Goal: Information Seeking & Learning: Check status

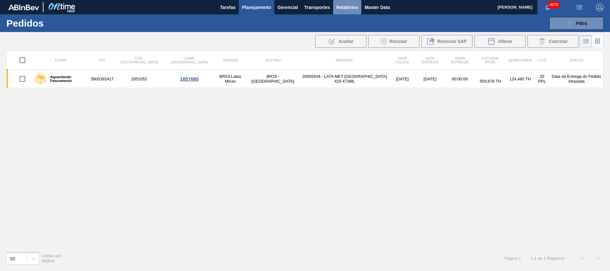
click at [349, 12] on button "Relatórios" at bounding box center [347, 7] width 28 height 14
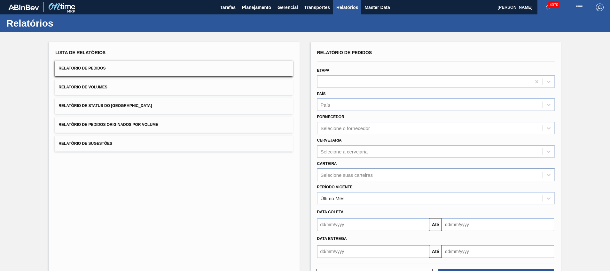
click at [335, 171] on div "Selecione suas carteiras" at bounding box center [430, 174] width 225 height 9
type input "t"
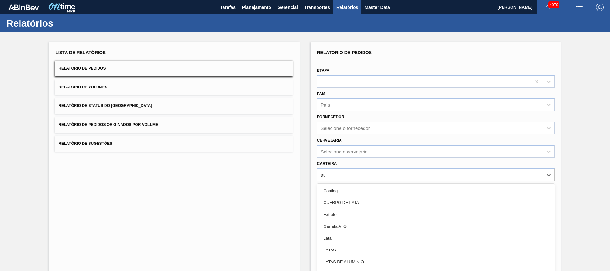
type input "a"
type input "tampa"
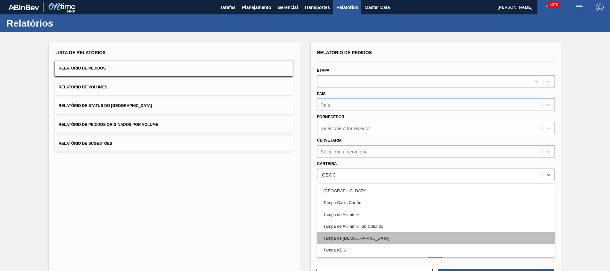
click at [345, 235] on div "Tampa de [DEMOGRAPHIC_DATA]" at bounding box center [436, 238] width 238 height 12
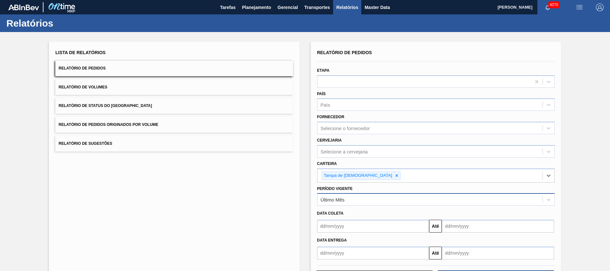
click at [333, 201] on div "Último Mês" at bounding box center [333, 199] width 24 height 5
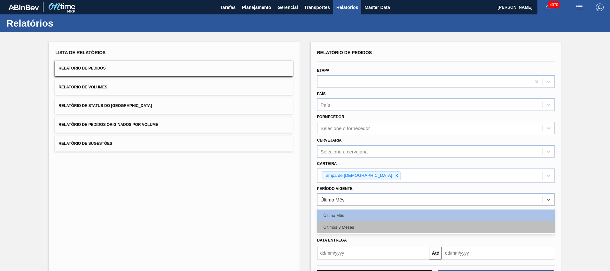
click at [332, 222] on div "Últimos 3 Meses" at bounding box center [436, 227] width 238 height 12
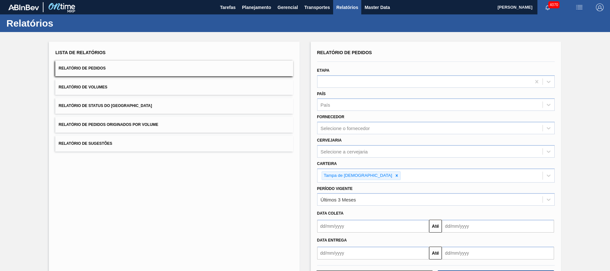
click at [196, 202] on div "Lista de Relatórios Relatório de Pedidos Relatório de Volumes Relatório de Stat…" at bounding box center [174, 166] width 251 height 248
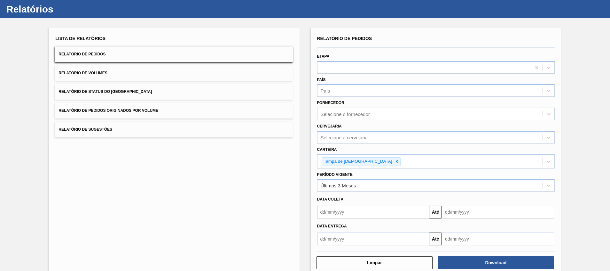
scroll to position [27, 0]
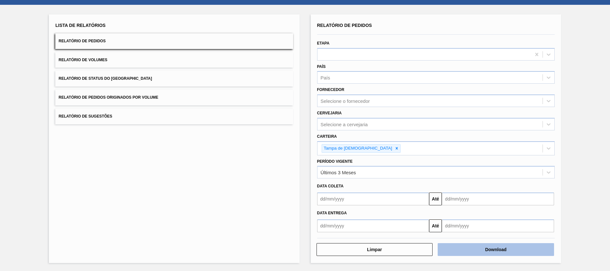
click at [485, 252] on button "Download" at bounding box center [496, 249] width 116 height 13
drag, startPoint x: 39, startPoint y: 143, endPoint x: 39, endPoint y: 132, distance: 10.6
click at [39, 143] on div "Lista de Relatórios Relatório de Pedidos Relatório de Volumes Relatório de Stat…" at bounding box center [305, 138] width 610 height 266
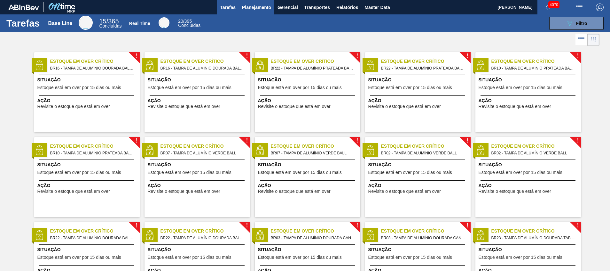
click at [247, 12] on button "Planejamento" at bounding box center [257, 7] width 36 height 14
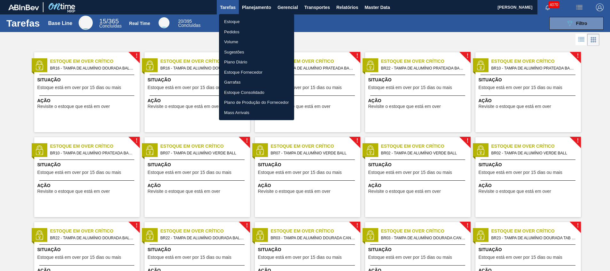
click at [241, 28] on li "Pedidos" at bounding box center [256, 32] width 75 height 10
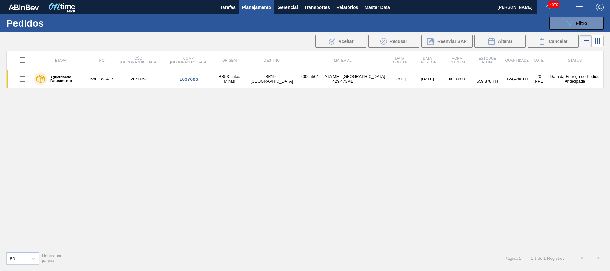
click at [257, 6] on span "Planejamento" at bounding box center [256, 8] width 29 height 8
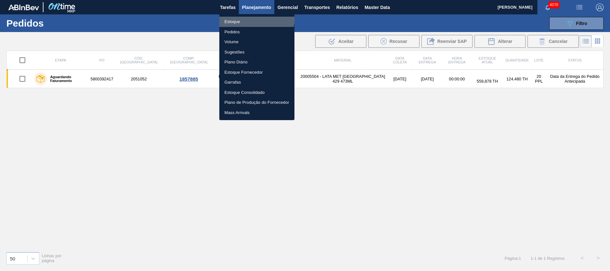
click at [243, 17] on li "Estoque" at bounding box center [256, 22] width 75 height 10
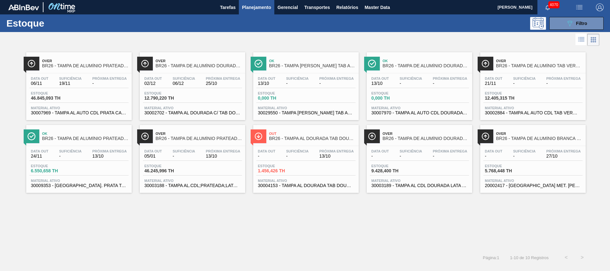
click at [293, 188] on div "Data out - Suficiência - Próxima Entrega 13/10 Estoque 1.456,426 TH Material at…" at bounding box center [306, 168] width 106 height 44
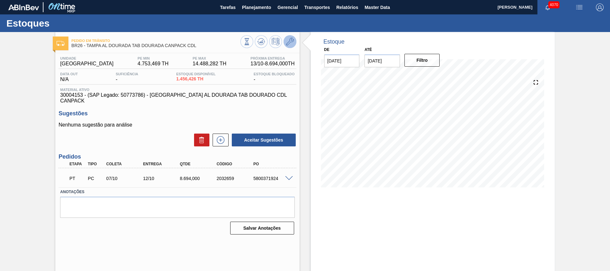
click at [285, 44] on button at bounding box center [290, 41] width 13 height 13
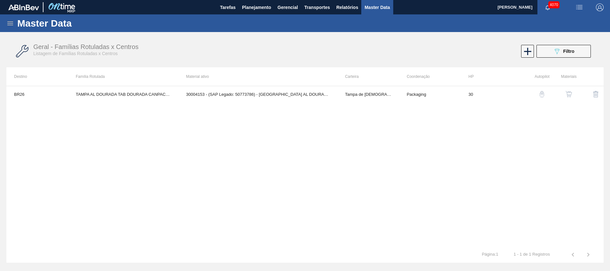
click at [17, 23] on div "Master Data" at bounding box center [305, 23] width 610 height 18
click at [8, 23] on icon at bounding box center [10, 23] width 6 height 4
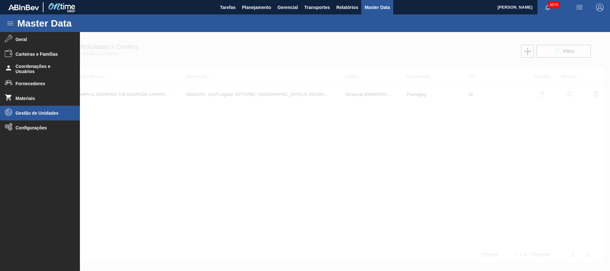
click at [44, 112] on span "Gestão de Unidades" at bounding box center [42, 112] width 53 height 5
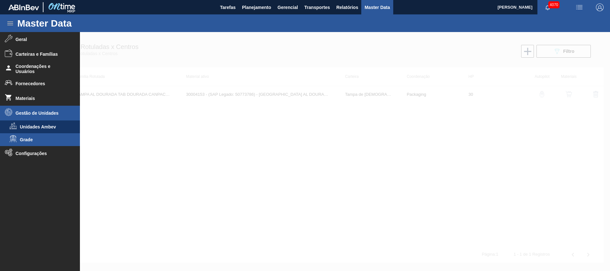
click at [28, 140] on span "Grade" at bounding box center [44, 139] width 49 height 5
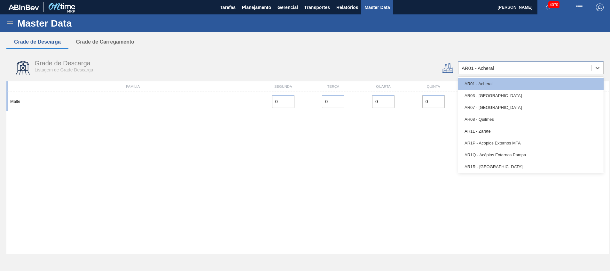
click at [482, 63] on div "AR01 - Acheral" at bounding box center [531, 67] width 146 height 12
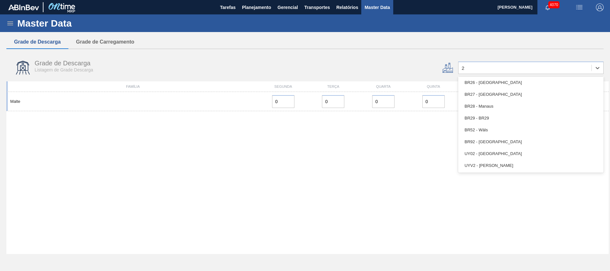
scroll to position [120, 0]
type input "26"
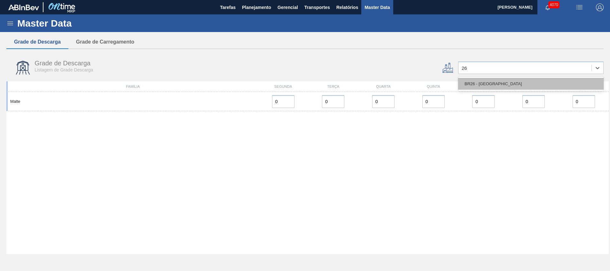
click at [494, 83] on div "BR26 - Uberlândia" at bounding box center [531, 84] width 146 height 12
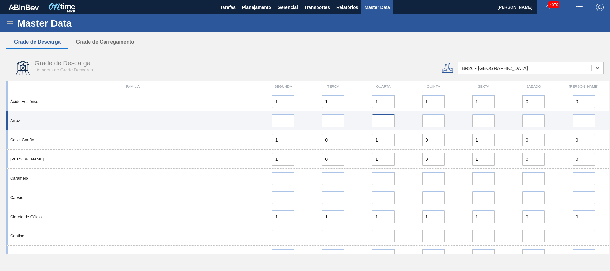
click at [392, 119] on input at bounding box center [383, 120] width 22 height 13
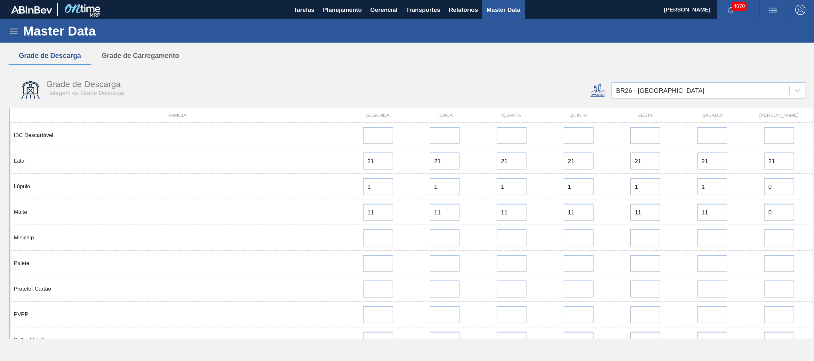
scroll to position [510, 0]
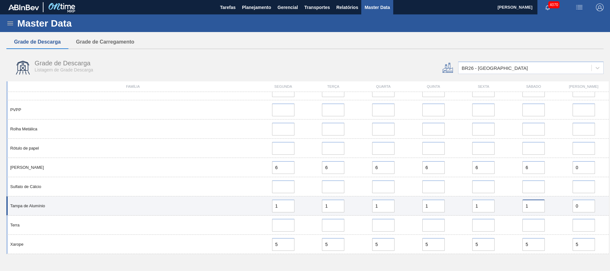
click at [534, 206] on input "1" at bounding box center [534, 205] width 22 height 13
type input "2"
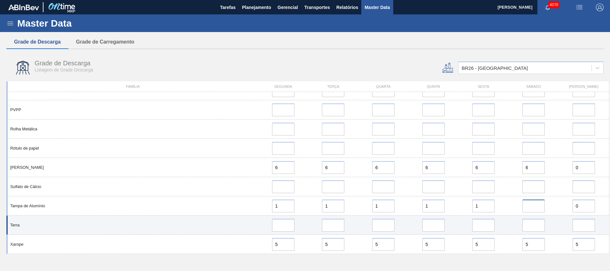
type input "3"
type input "1"
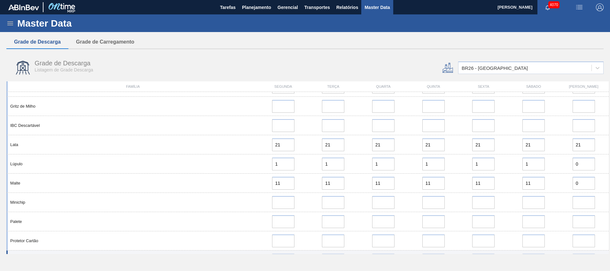
scroll to position [299, 0]
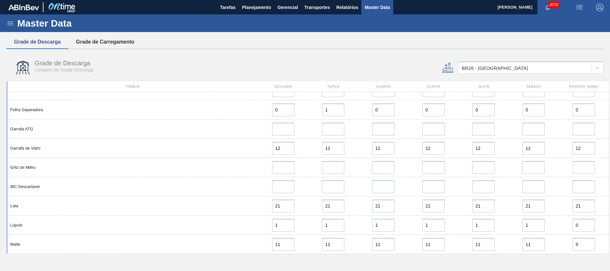
click at [112, 36] on button "Grade de Carregamento" at bounding box center [105, 41] width 74 height 13
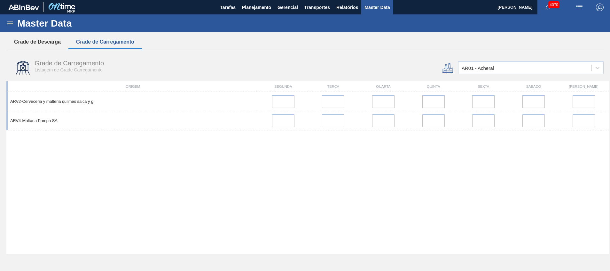
click at [50, 44] on button "Grade de Descarga" at bounding box center [37, 41] width 62 height 13
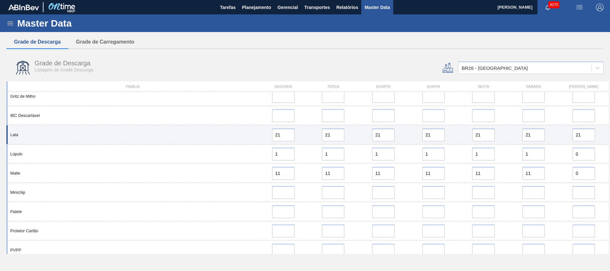
scroll to position [510, 0]
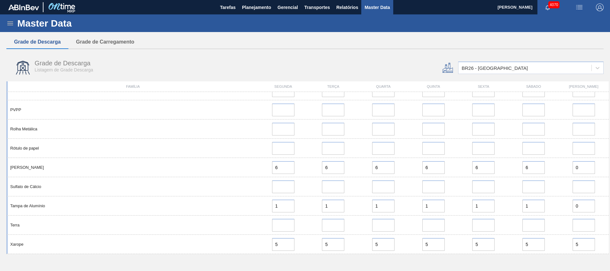
click at [251, 18] on div "Master Data" at bounding box center [305, 23] width 610 height 18
click at [249, 9] on span "Planejamento" at bounding box center [256, 8] width 29 height 8
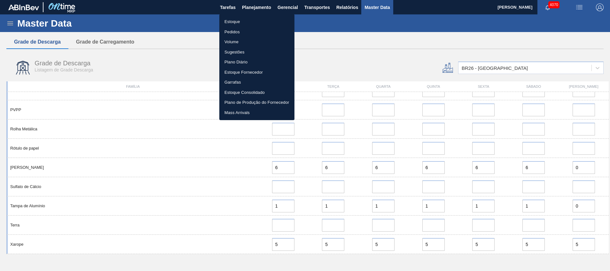
click at [250, 20] on li "Estoque" at bounding box center [256, 22] width 75 height 10
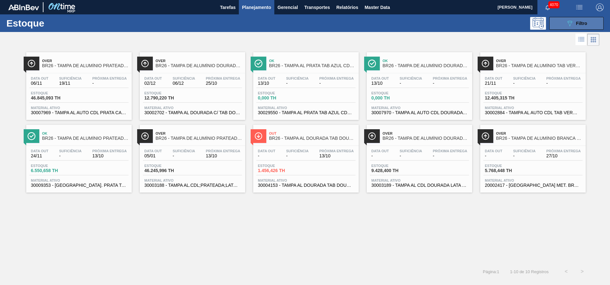
click at [567, 24] on icon "089F7B8B-B2A5-4AFE-B5C0-19BA573D28AC" at bounding box center [570, 24] width 8 height 8
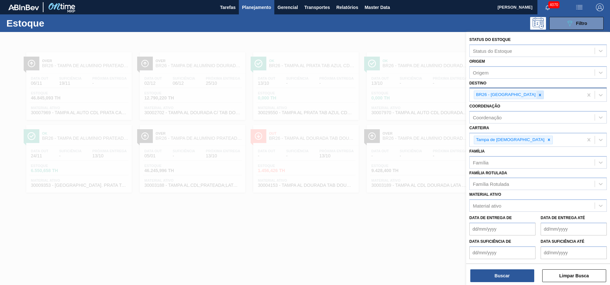
click at [537, 98] on div at bounding box center [540, 95] width 7 height 8
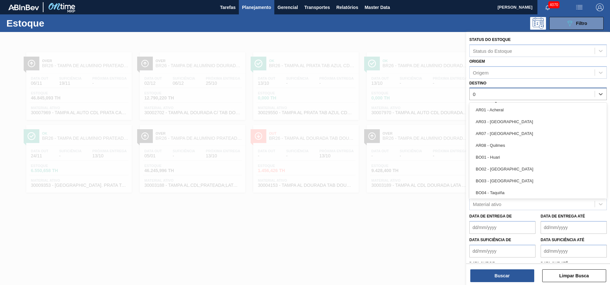
type input "02"
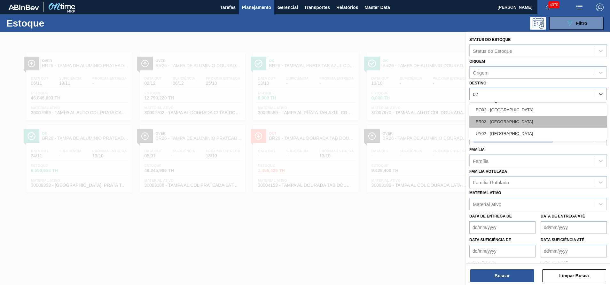
click at [497, 122] on div "BR02 - [GEOGRAPHIC_DATA]" at bounding box center [539, 122] width 138 height 12
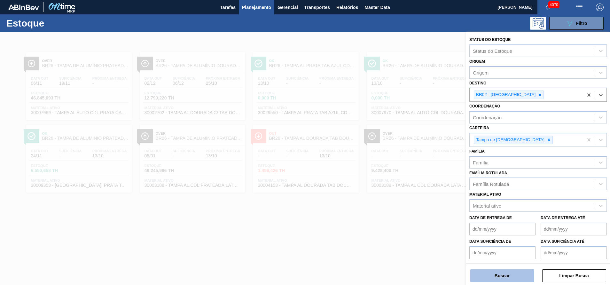
click at [481, 279] on button "Buscar" at bounding box center [503, 275] width 64 height 13
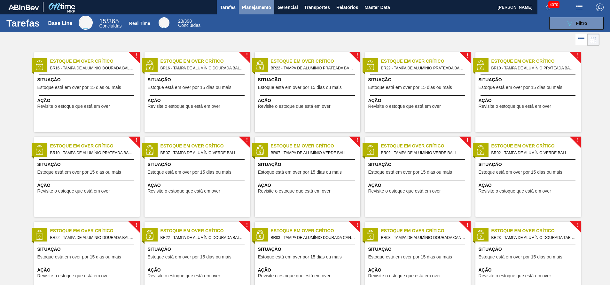
click at [257, 9] on span "Planejamento" at bounding box center [256, 8] width 29 height 8
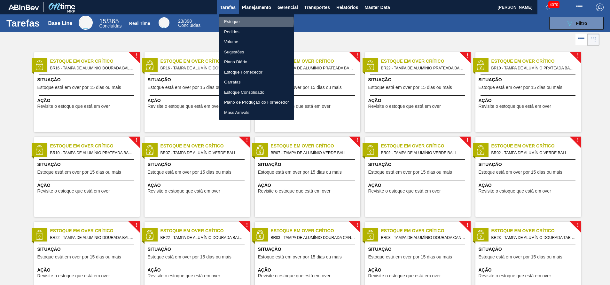
click at [251, 21] on li "Estoque" at bounding box center [256, 22] width 75 height 10
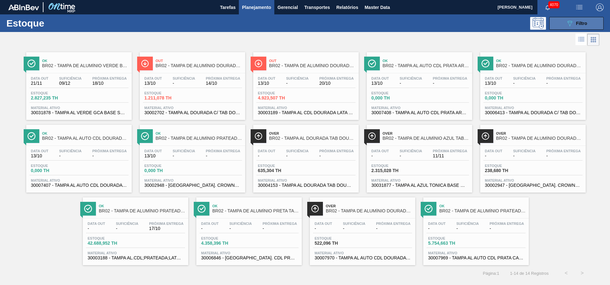
click at [573, 23] on icon "089F7B8B-B2A5-4AFE-B5C0-19BA573D28AC" at bounding box center [570, 24] width 8 height 8
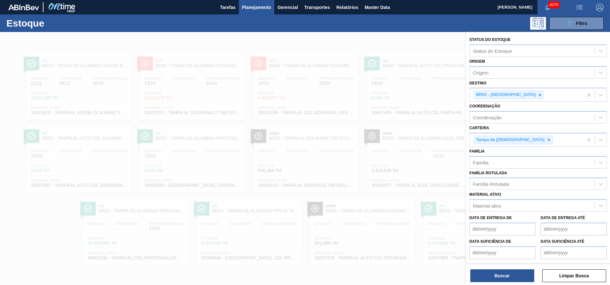
click at [399, 144] on div at bounding box center [305, 174] width 610 height 285
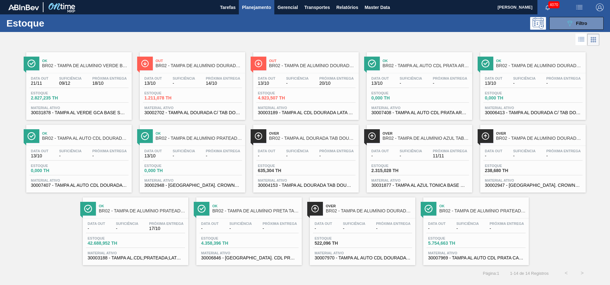
drag, startPoint x: 488, startPoint y: 226, endPoint x: 256, endPoint y: 239, distance: 232.0
click at [573, 32] on div "Estoque 089F7B8B-B2A5-4AFE-B5C0-19BA573D28AC Filtro" at bounding box center [305, 23] width 610 height 18
click at [569, 26] on icon "089F7B8B-B2A5-4AFE-B5C0-19BA573D28AC" at bounding box center [570, 24] width 8 height 8
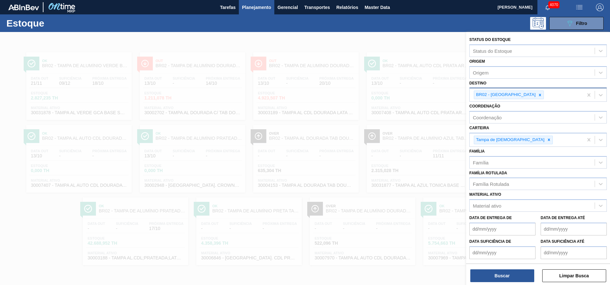
click at [537, 92] on div at bounding box center [540, 95] width 7 height 8
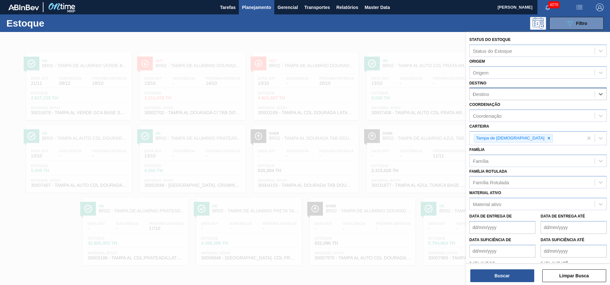
type input "03"
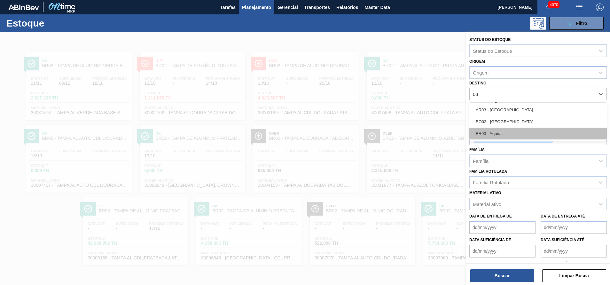
click at [516, 128] on div "BR03 - Aquiraz" at bounding box center [539, 134] width 138 height 12
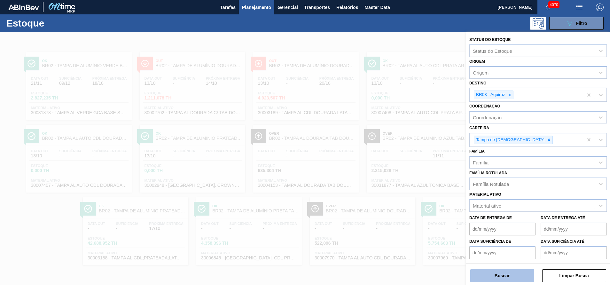
click at [510, 271] on button "Buscar" at bounding box center [503, 275] width 64 height 13
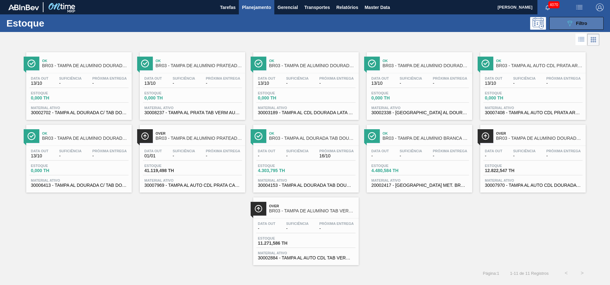
click at [566, 28] on button "089F7B8B-B2A5-4AFE-B5C0-19BA573D28AC Filtro" at bounding box center [577, 23] width 54 height 13
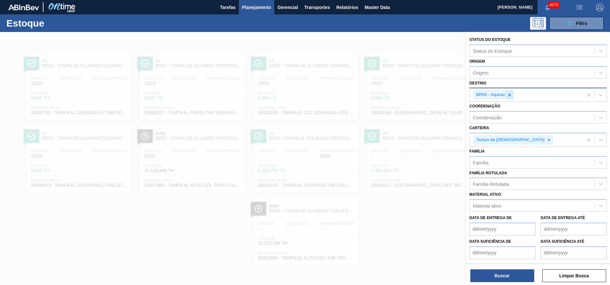
click at [510, 96] on icon at bounding box center [510, 95] width 4 height 4
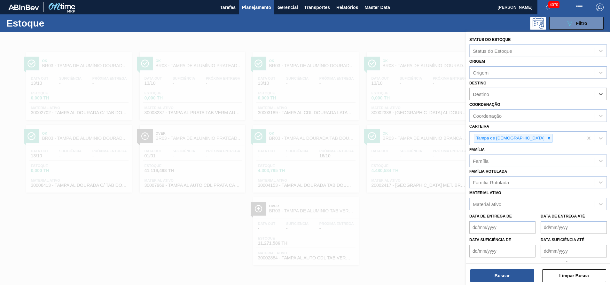
type input "04"
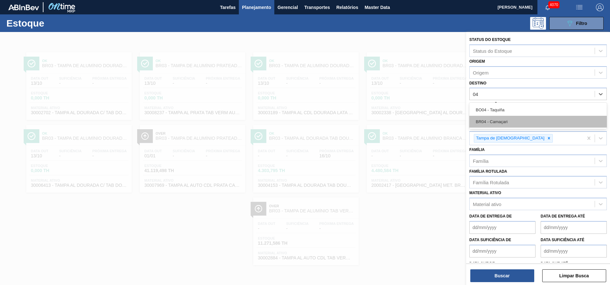
click at [511, 117] on div "BR04 - Camaçari" at bounding box center [539, 122] width 138 height 12
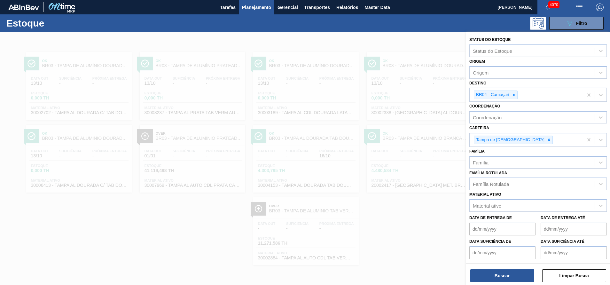
click at [487, 267] on div "Buscar Limpar Busca" at bounding box center [538, 273] width 144 height 18
click at [486, 275] on button "Buscar" at bounding box center [503, 275] width 64 height 13
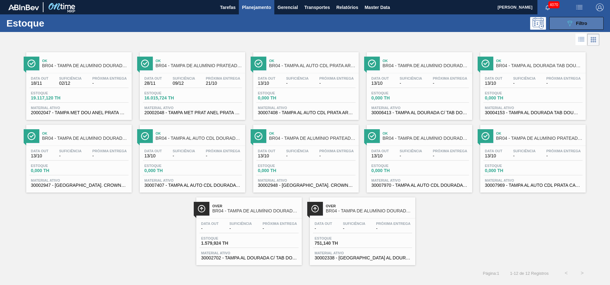
click at [566, 23] on button "089F7B8B-B2A5-4AFE-B5C0-19BA573D28AC Filtro" at bounding box center [577, 23] width 54 height 13
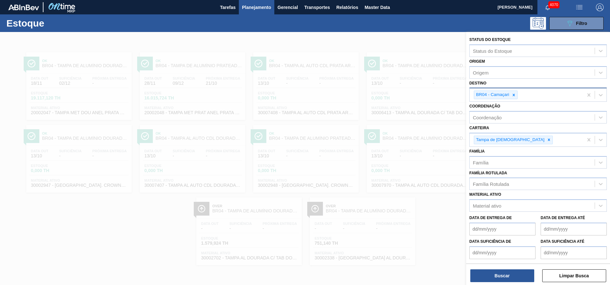
click at [513, 98] on div at bounding box center [514, 95] width 7 height 8
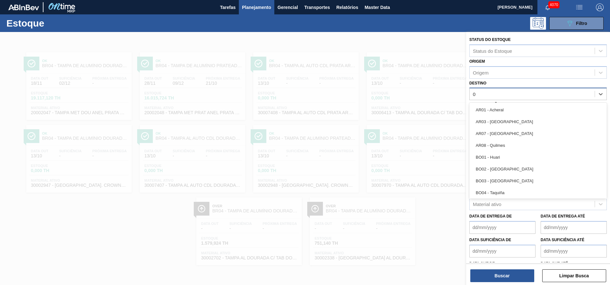
type input "05"
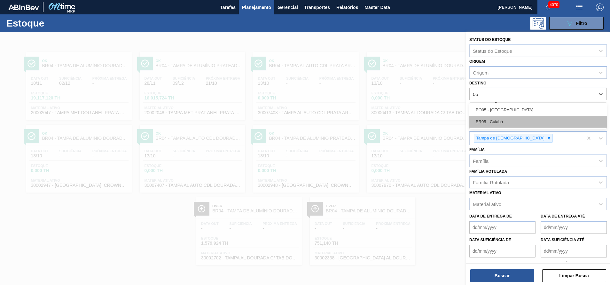
click at [515, 117] on div "BR05 - Cuiabá" at bounding box center [539, 122] width 138 height 12
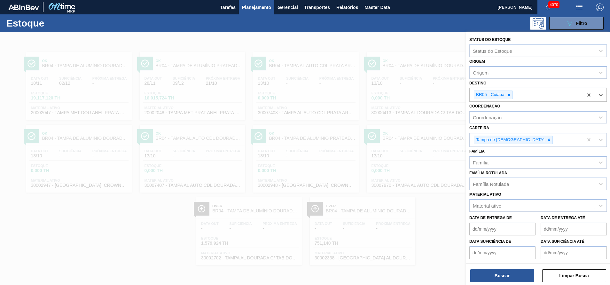
drag, startPoint x: 516, startPoint y: 270, endPoint x: 516, endPoint y: 266, distance: 4.5
click at [516, 269] on div "Buscar Limpar Busca" at bounding box center [538, 273] width 144 height 18
click at [514, 274] on button "Buscar" at bounding box center [503, 275] width 64 height 13
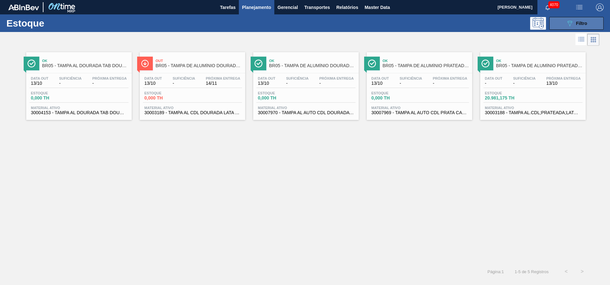
click at [564, 20] on button "089F7B8B-B2A5-4AFE-B5C0-19BA573D28AC Filtro" at bounding box center [577, 23] width 54 height 13
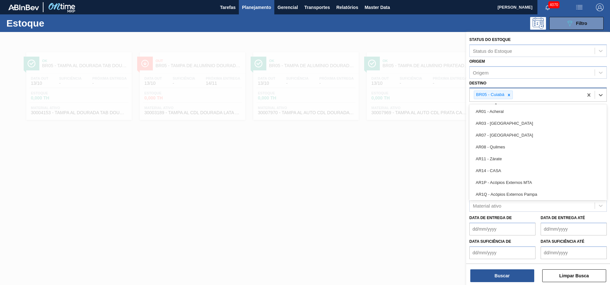
click at [513, 95] on div "BR05 - Cuiabá" at bounding box center [493, 95] width 39 height 9
click at [509, 94] on icon at bounding box center [509, 95] width 4 height 4
type input "07"
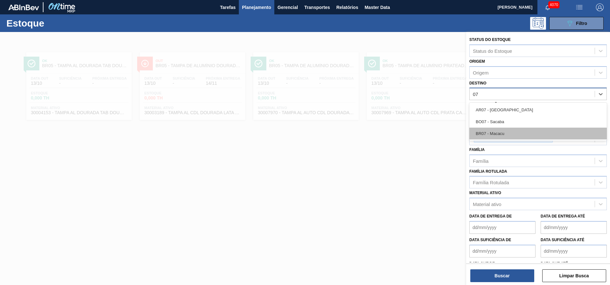
drag, startPoint x: 504, startPoint y: 127, endPoint x: 504, endPoint y: 131, distance: 4.2
click at [504, 131] on div "AR07 - Mendoza BO07 - Sacaba BR07 - Macacu" at bounding box center [539, 122] width 138 height 38
click at [504, 131] on div "BR07 - Macacu" at bounding box center [539, 134] width 138 height 12
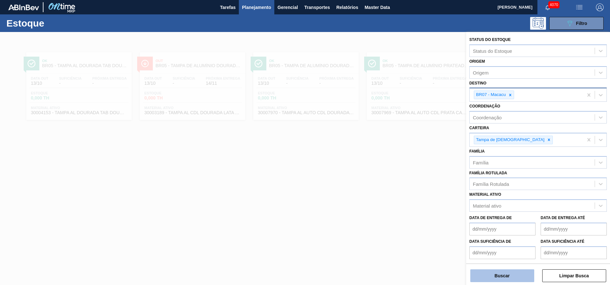
click at [496, 278] on button "Buscar" at bounding box center [503, 275] width 64 height 13
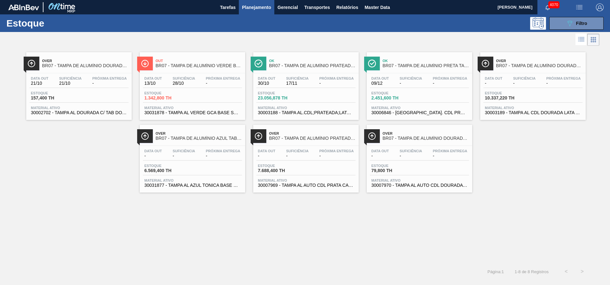
click at [248, 0] on button "Planejamento" at bounding box center [257, 7] width 36 height 14
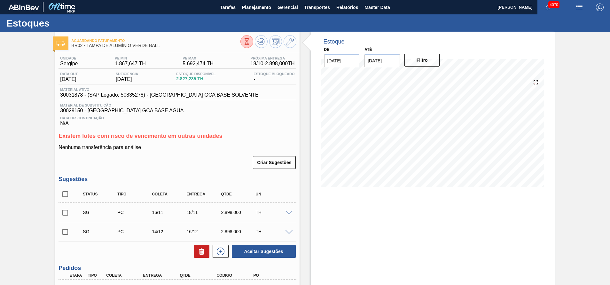
scroll to position [48, 0]
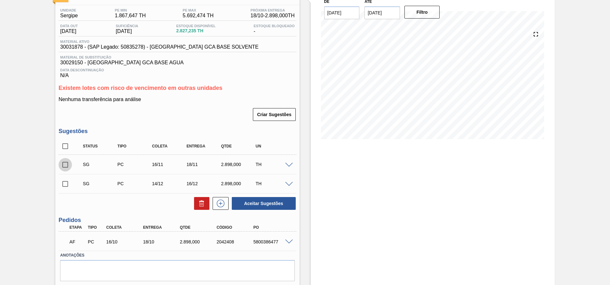
click at [64, 165] on input "checkbox" at bounding box center [65, 164] width 13 height 13
checkbox input "true"
click at [67, 190] on input "checkbox" at bounding box center [65, 183] width 13 height 13
checkbox input "true"
click at [290, 164] on span at bounding box center [289, 165] width 8 height 5
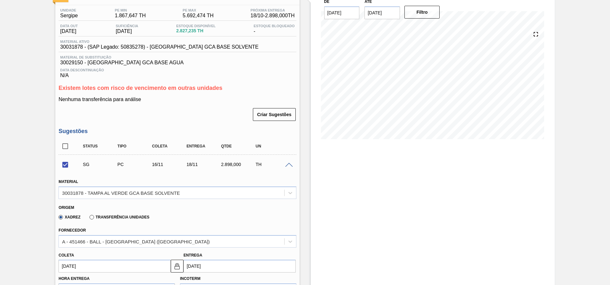
click at [290, 164] on span at bounding box center [289, 165] width 8 height 5
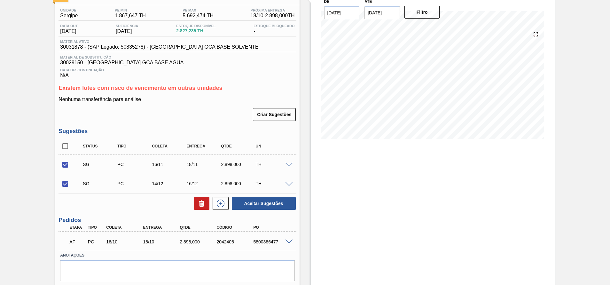
click at [338, 200] on div "Estoque De 13/10/2025 Até 31/12/2025 Filtro" at bounding box center [433, 143] width 244 height 319
click at [238, 205] on button "Aceitar Sugestões" at bounding box center [264, 203] width 64 height 13
checkbox input "false"
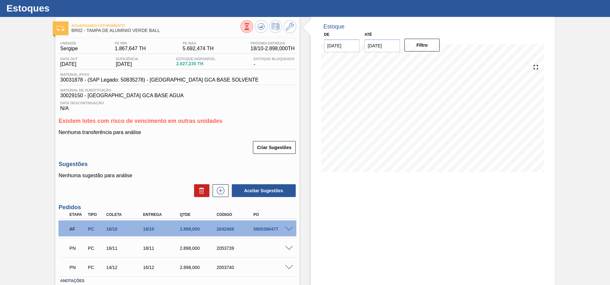
scroll to position [0, 0]
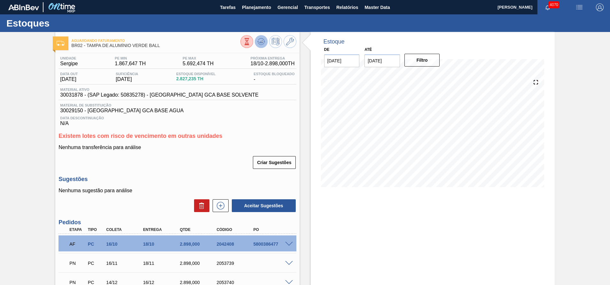
click at [264, 44] on icon at bounding box center [262, 42] width 8 height 8
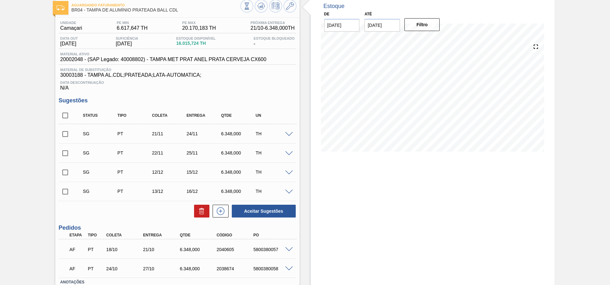
scroll to position [48, 0]
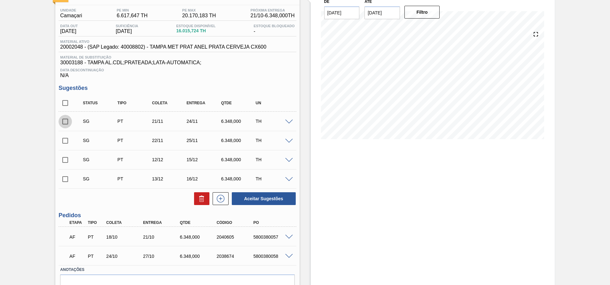
click at [67, 122] on input "checkbox" at bounding box center [65, 121] width 13 height 13
checkbox input "true"
click at [66, 140] on input "checkbox" at bounding box center [65, 140] width 13 height 13
checkbox input "true"
click at [298, 203] on div "Unidade Camaçari PE MIN 6.617,647 TH PE MAX 20.170,183 TH Próxima Entrega 21/10…" at bounding box center [177, 159] width 244 height 309
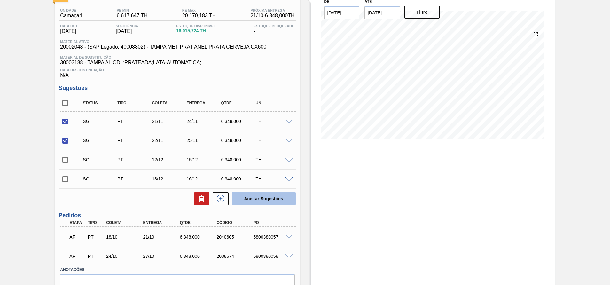
click at [285, 203] on button "Aceitar Sugestões" at bounding box center [264, 198] width 64 height 13
checkbox input "false"
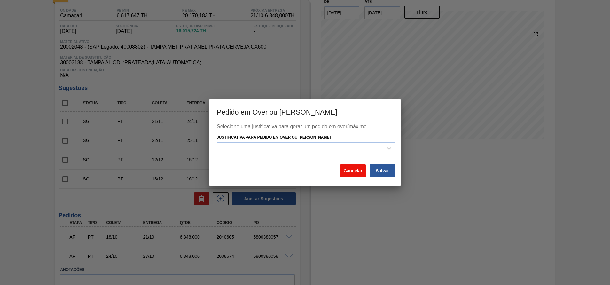
click at [355, 172] on button "Cancelar" at bounding box center [353, 170] width 26 height 13
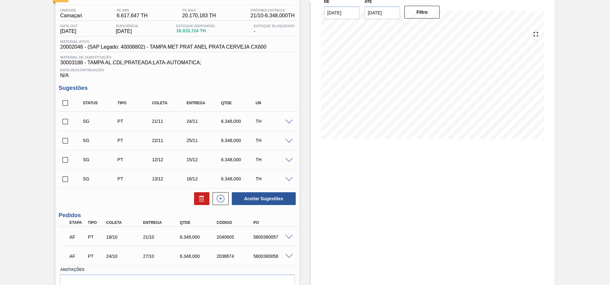
click at [68, 120] on input "checkbox" at bounding box center [65, 121] width 13 height 13
click at [263, 199] on button "Aceitar Sugestões" at bounding box center [264, 198] width 64 height 13
checkbox input "false"
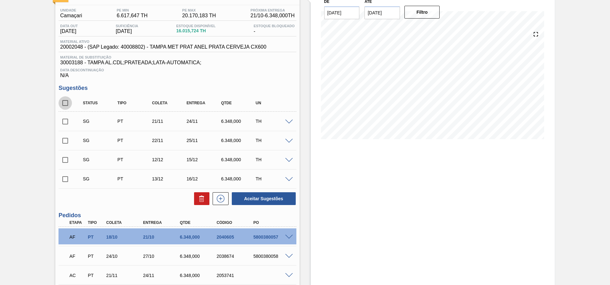
click at [66, 100] on input "checkbox" at bounding box center [65, 102] width 13 height 13
checkbox input "true"
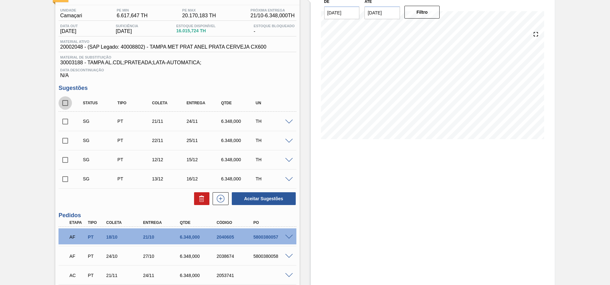
checkbox input "true"
click at [200, 197] on icon at bounding box center [202, 199] width 4 height 5
checkbox input "false"
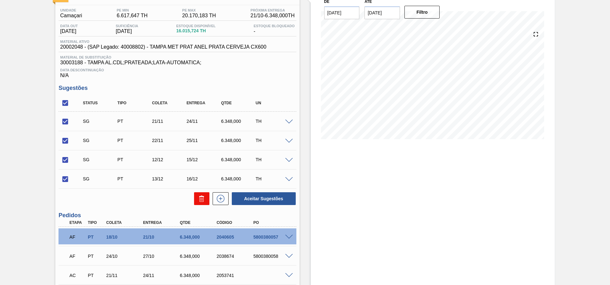
checkbox input "false"
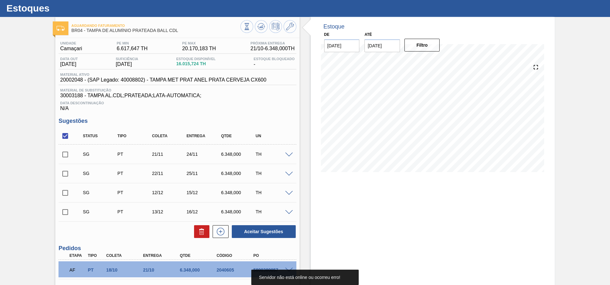
scroll to position [0, 0]
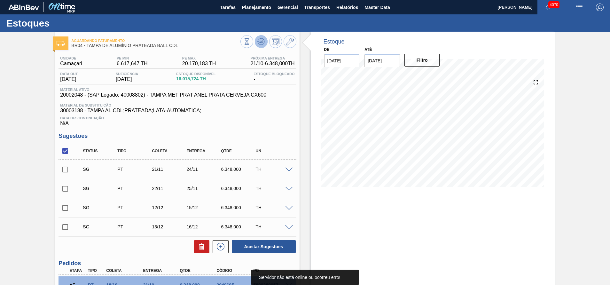
click at [259, 44] on icon at bounding box center [262, 42] width 8 height 8
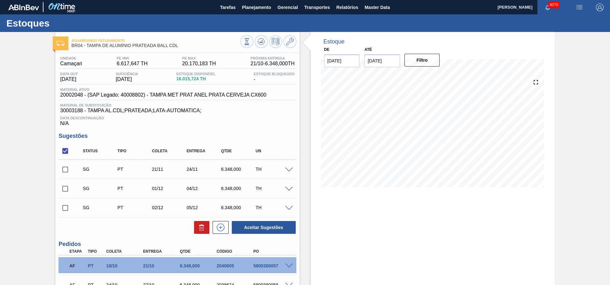
scroll to position [81, 0]
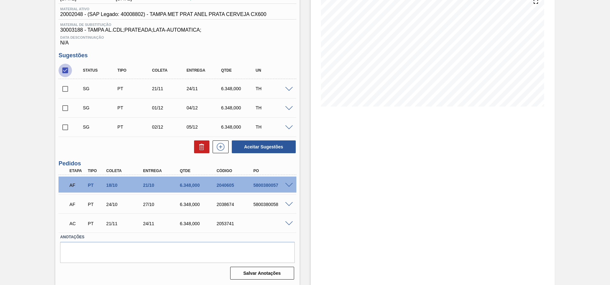
click at [65, 68] on input "checkbox" at bounding box center [65, 70] width 13 height 13
checkbox input "true"
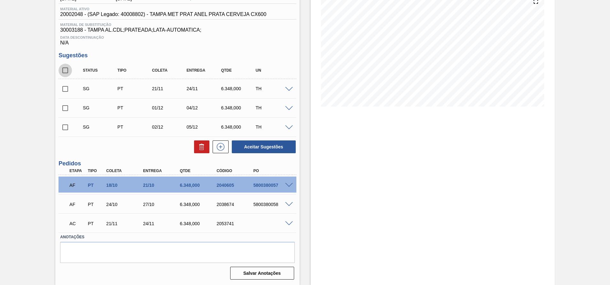
checkbox input "true"
click at [192, 147] on div at bounding box center [200, 146] width 19 height 13
click at [200, 146] on icon at bounding box center [202, 147] width 4 height 5
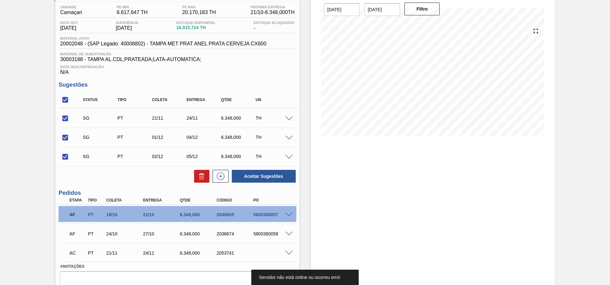
scroll to position [0, 0]
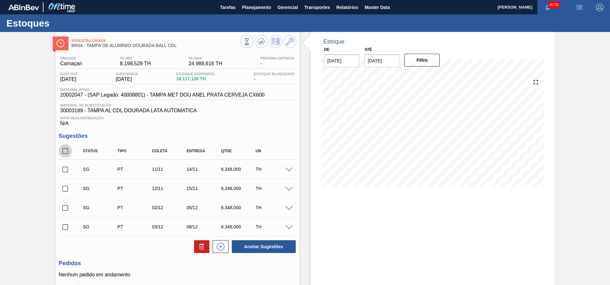
click at [68, 155] on input "checkbox" at bounding box center [65, 150] width 13 height 13
checkbox input "true"
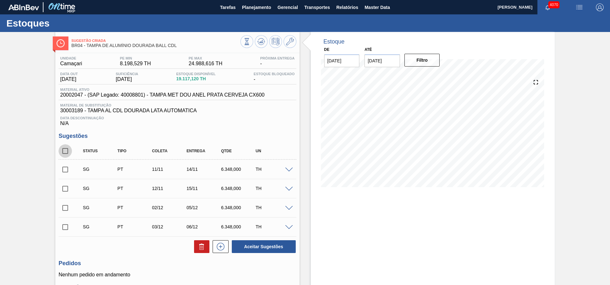
checkbox input "true"
click at [197, 243] on button at bounding box center [201, 246] width 15 height 13
checkbox input "false"
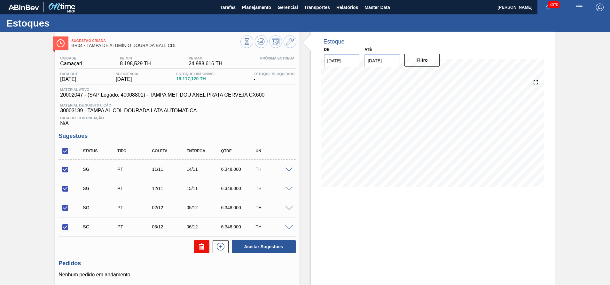
checkbox input "false"
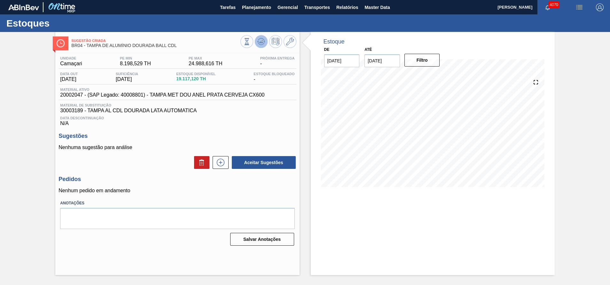
click at [267, 44] on button at bounding box center [261, 41] width 13 height 13
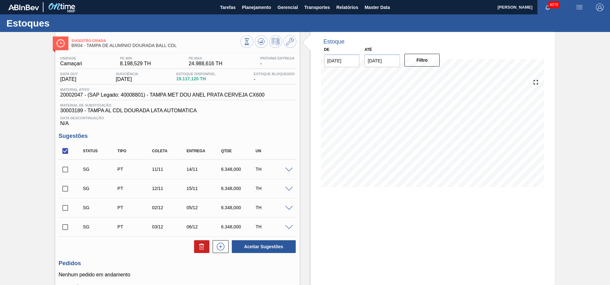
click at [66, 169] on input "checkbox" at bounding box center [65, 169] width 13 height 13
checkbox input "true"
click at [66, 188] on input "checkbox" at bounding box center [65, 188] width 13 height 13
checkbox input "true"
click at [259, 245] on button "Aceitar Sugestões" at bounding box center [264, 246] width 64 height 13
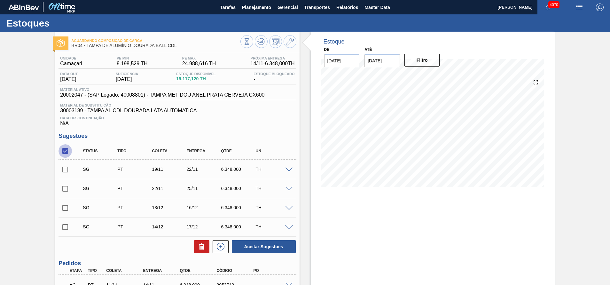
click at [64, 152] on input "checkbox" at bounding box center [65, 150] width 13 height 13
checkbox input "true"
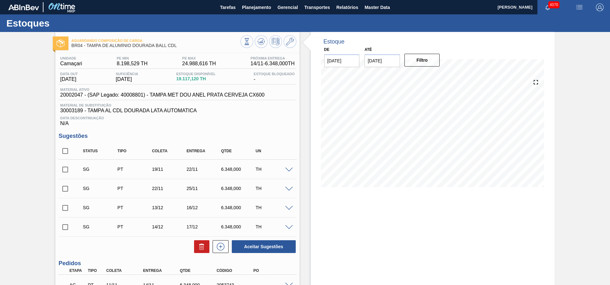
checkbox input "true"
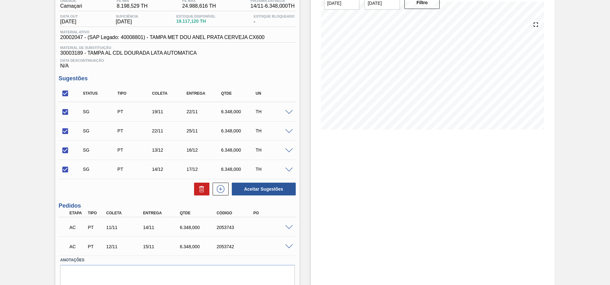
scroll to position [81, 0]
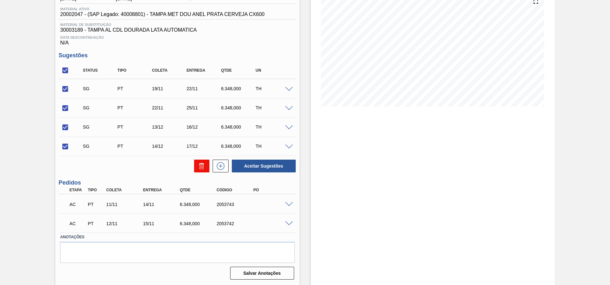
click at [200, 171] on button at bounding box center [201, 166] width 15 height 13
checkbox input "false"
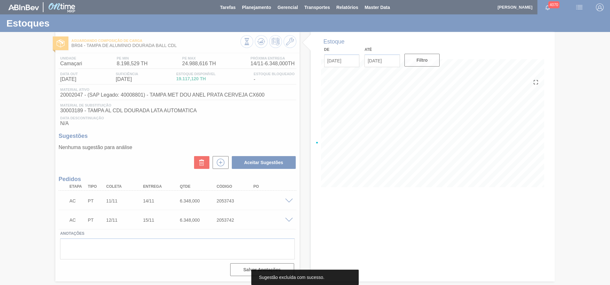
scroll to position [0, 0]
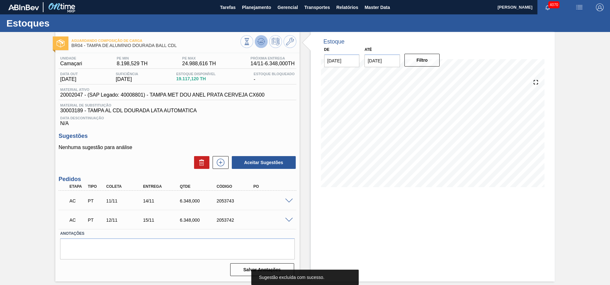
click at [261, 41] on icon at bounding box center [262, 42] width 8 height 8
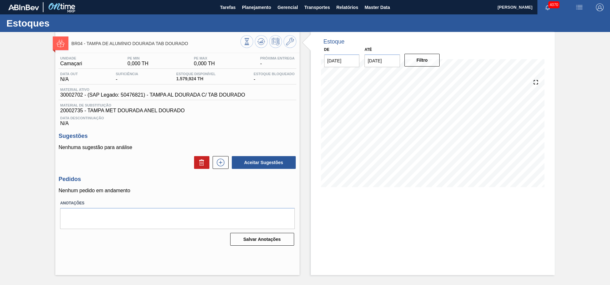
click at [379, 67] on div "Estoque De [DATE] Até [DATE] Filtro 21/10 Projeção de Estoque 1,579.924 [DOMAIN…" at bounding box center [433, 114] width 244 height 165
click at [380, 62] on input "[DATE]" at bounding box center [383, 60] width 36 height 13
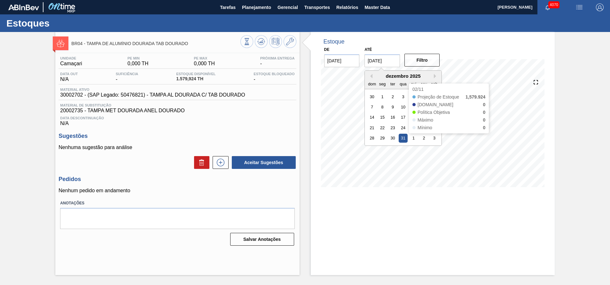
click at [402, 140] on div "31" at bounding box center [403, 138] width 9 height 9
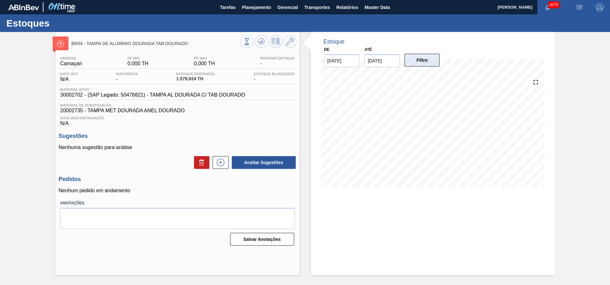
click at [409, 62] on button "Filtro" at bounding box center [423, 60] width 36 height 13
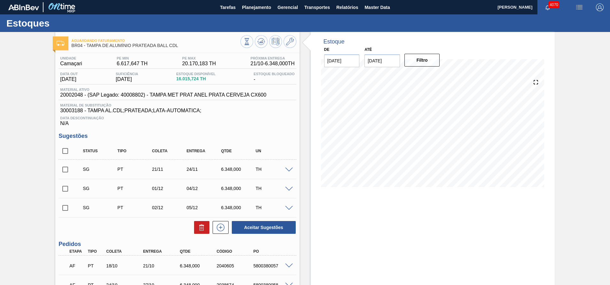
click at [68, 176] on input "checkbox" at bounding box center [65, 169] width 13 height 13
click at [202, 226] on icon at bounding box center [202, 228] width 8 height 8
checkbox input "false"
click at [202, 226] on icon at bounding box center [202, 228] width 8 height 8
click at [60, 152] on input "checkbox" at bounding box center [65, 150] width 13 height 13
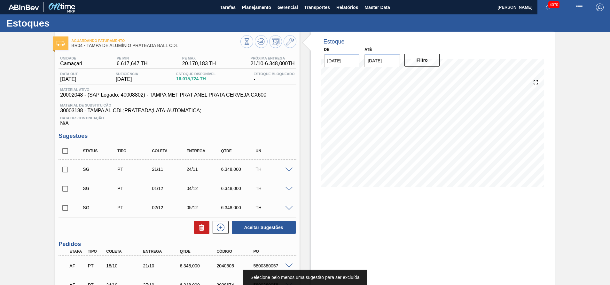
checkbox input "true"
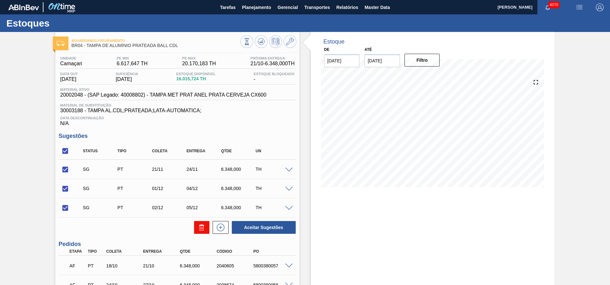
click at [200, 228] on icon at bounding box center [202, 228] width 4 height 5
click at [198, 226] on icon at bounding box center [202, 228] width 8 height 8
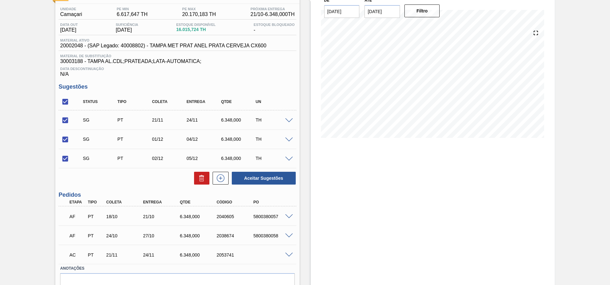
scroll to position [81, 0]
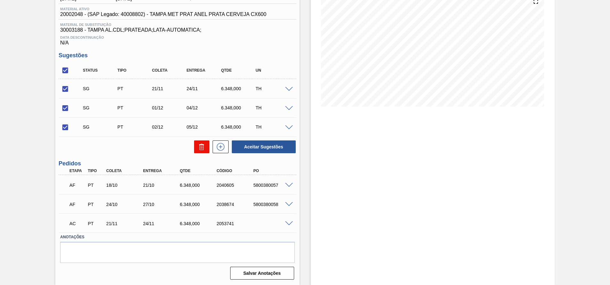
click at [201, 151] on button at bounding box center [201, 146] width 15 height 13
click at [201, 148] on icon at bounding box center [201, 147] width 0 height 3
click at [288, 226] on div "AC PT 21/11 24/11 6.348,000 2053741" at bounding box center [178, 223] width 238 height 16
click at [288, 224] on span at bounding box center [289, 223] width 8 height 5
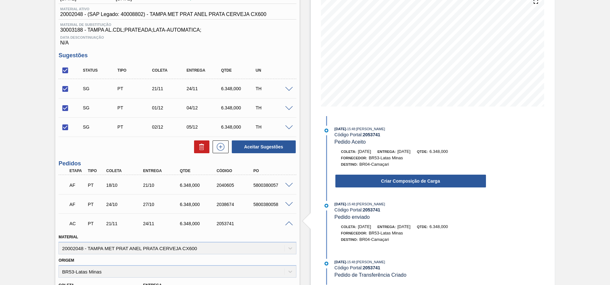
click at [288, 224] on span at bounding box center [289, 223] width 8 height 5
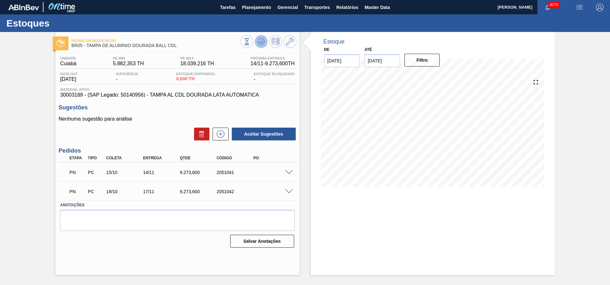
click at [264, 41] on icon at bounding box center [262, 42] width 8 height 8
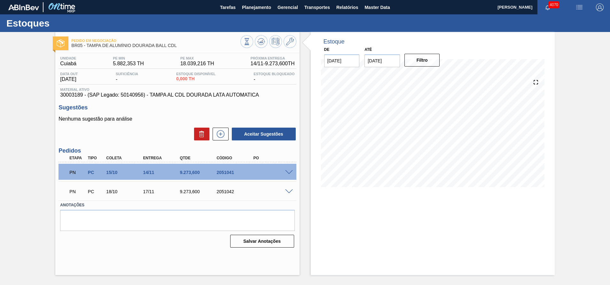
click at [395, 54] on input "31/12/2025" at bounding box center [383, 60] width 36 height 13
click at [372, 78] on button "Previous Month" at bounding box center [370, 76] width 4 height 4
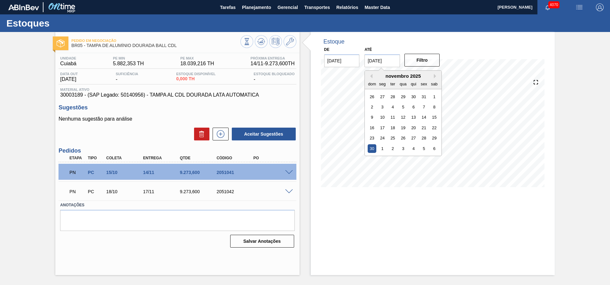
click at [370, 147] on div "30" at bounding box center [372, 148] width 9 height 9
type input "[DATE]"
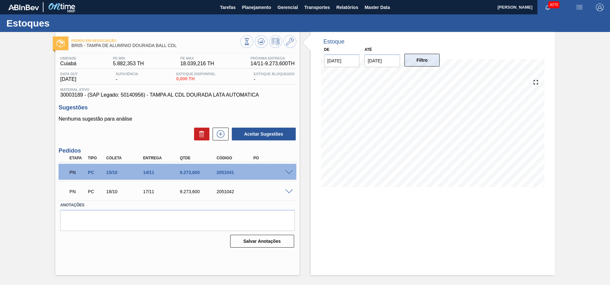
click at [410, 57] on button "Filtro" at bounding box center [423, 60] width 36 height 13
click at [290, 171] on span at bounding box center [289, 172] width 8 height 5
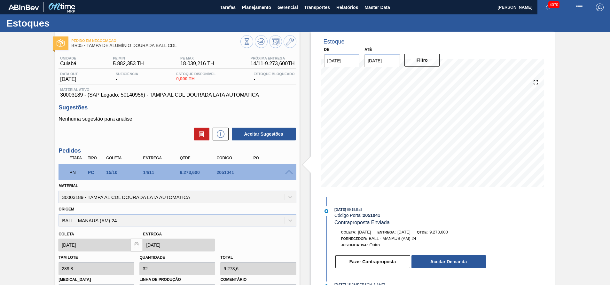
scroll to position [48, 0]
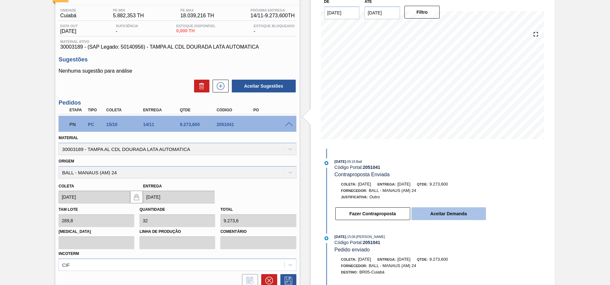
click at [459, 218] on button "Aceitar Demanda" at bounding box center [449, 213] width 75 height 13
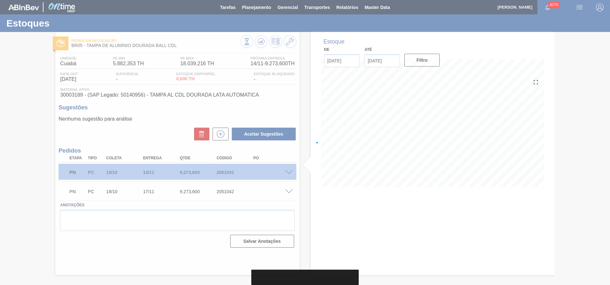
scroll to position [0, 0]
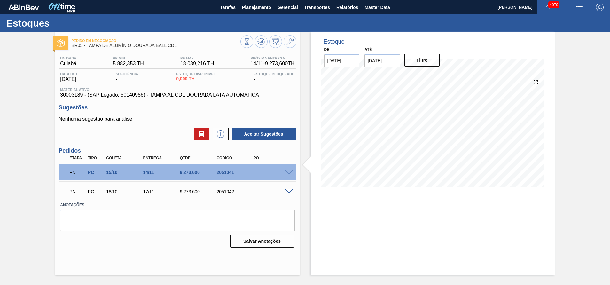
click at [289, 174] on div "PN PC 15/10 14/11 9.273,600 2051041" at bounding box center [178, 172] width 238 height 16
click at [289, 173] on span at bounding box center [289, 172] width 8 height 5
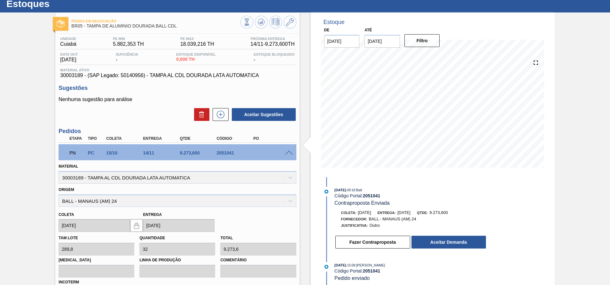
scroll to position [48, 0]
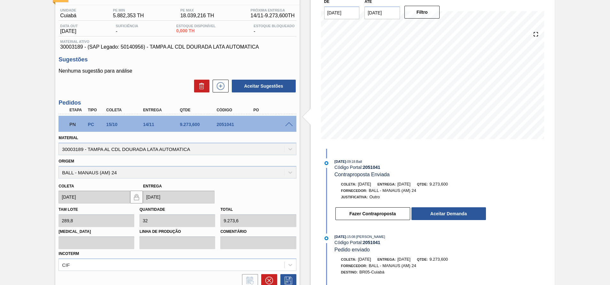
click at [287, 126] on div "PN PC 15/10 14/11 9.273,600 2051041" at bounding box center [178, 124] width 238 height 16
click at [288, 125] on span at bounding box center [289, 124] width 8 height 5
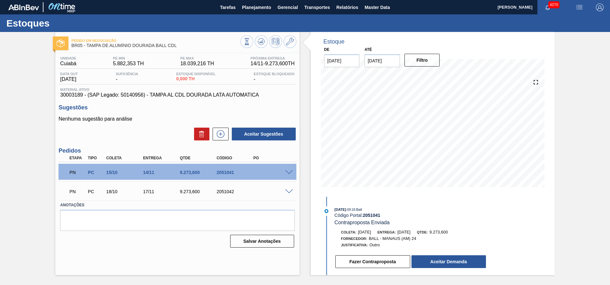
click at [286, 190] on span at bounding box center [289, 191] width 8 height 5
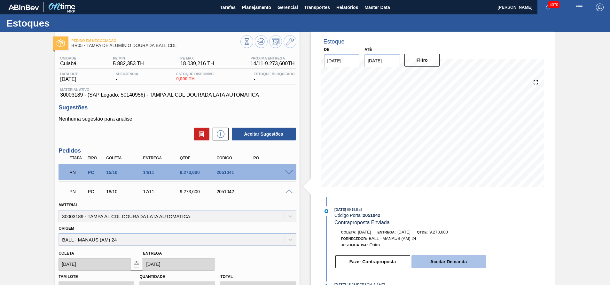
click at [434, 265] on button "Aceitar Demanda" at bounding box center [449, 261] width 75 height 13
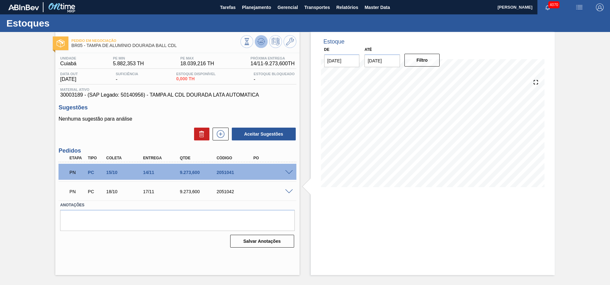
click at [259, 44] on icon at bounding box center [262, 42] width 8 height 8
click at [290, 174] on span at bounding box center [289, 172] width 8 height 5
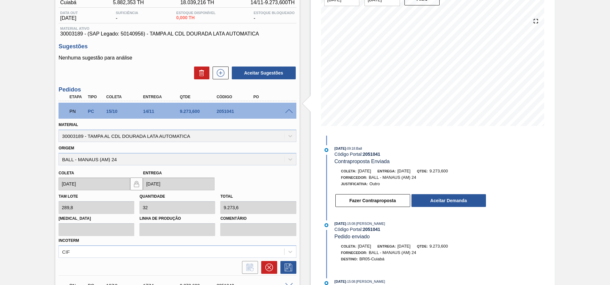
scroll to position [123, 0]
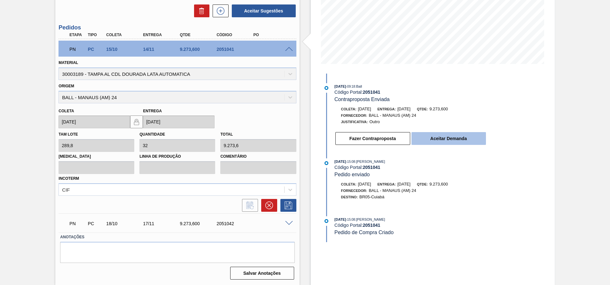
click at [441, 138] on button "Aceitar Demanda" at bounding box center [449, 138] width 75 height 13
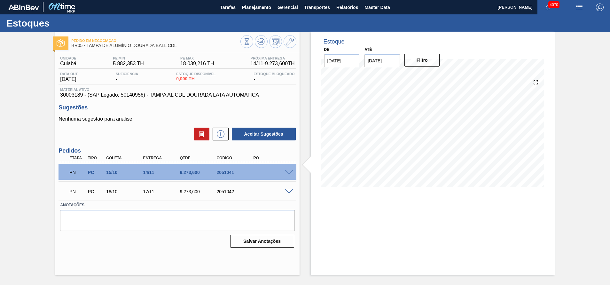
scroll to position [0, 0]
click at [288, 188] on div "PN PC 18/10 17/11 9.273,600 2051042" at bounding box center [178, 191] width 238 height 16
click at [288, 191] on span at bounding box center [289, 191] width 8 height 5
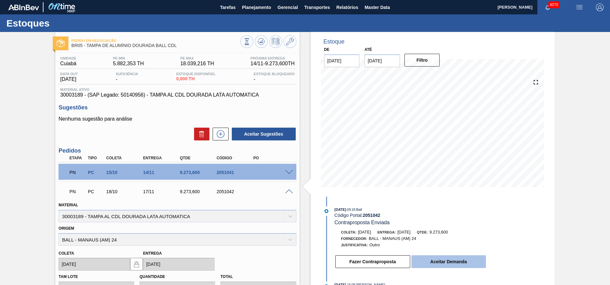
click at [482, 260] on button "Aceitar Demanda" at bounding box center [449, 261] width 75 height 13
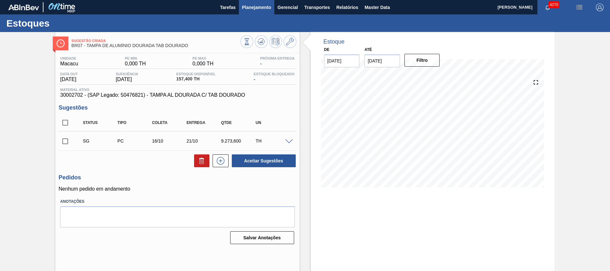
click at [269, 4] on span "Planejamento" at bounding box center [256, 8] width 29 height 8
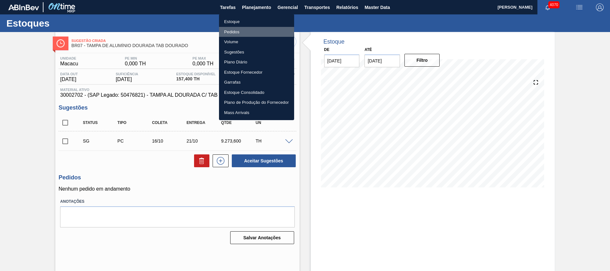
click at [238, 29] on li "Pedidos" at bounding box center [256, 32] width 75 height 10
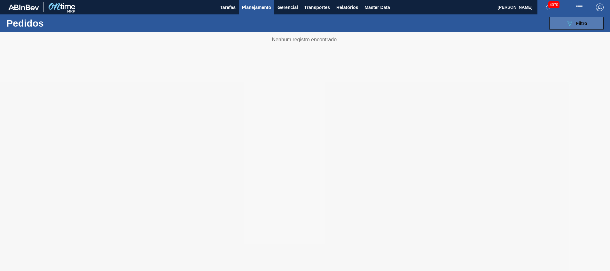
click at [590, 24] on button "089F7B8B-B2A5-4AFE-B5C0-19BA573D28AC Filtro" at bounding box center [577, 23] width 54 height 13
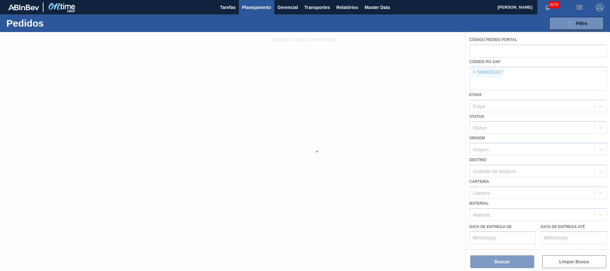
click at [518, 87] on div at bounding box center [305, 151] width 610 height 239
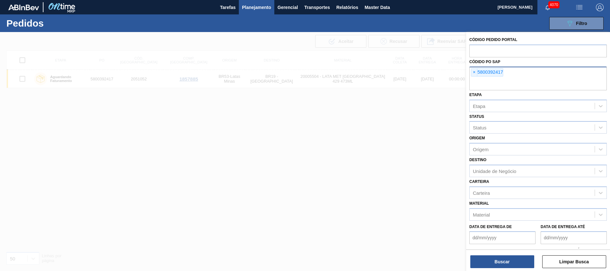
click at [500, 83] on input "text" at bounding box center [539, 84] width 138 height 12
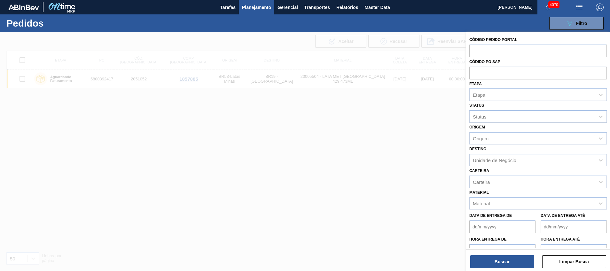
paste input "5800339937"
type input "5800339937"
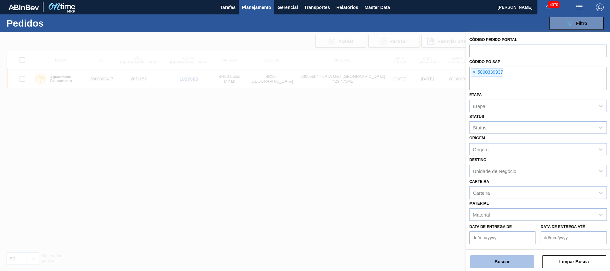
click at [480, 262] on button "Buscar" at bounding box center [503, 261] width 64 height 13
